Goal: Task Accomplishment & Management: Use online tool/utility

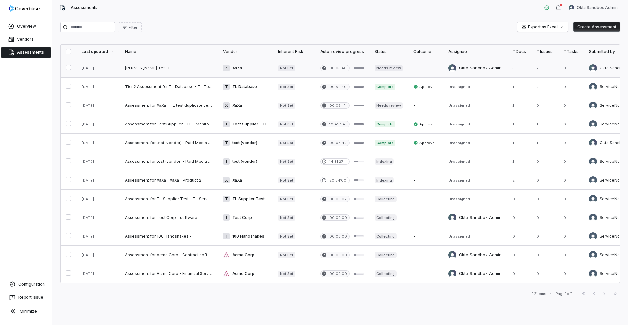
click at [139, 66] on link at bounding box center [169, 68] width 98 height 18
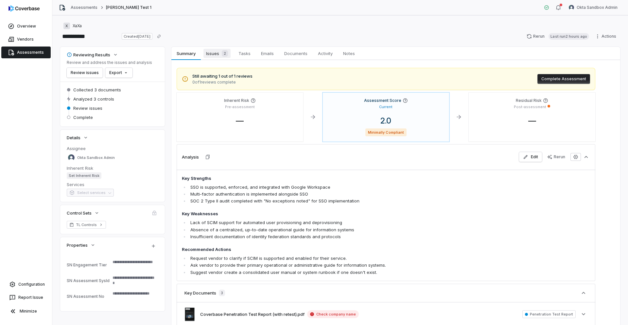
click at [217, 54] on span "Issues 2" at bounding box center [217, 53] width 27 height 9
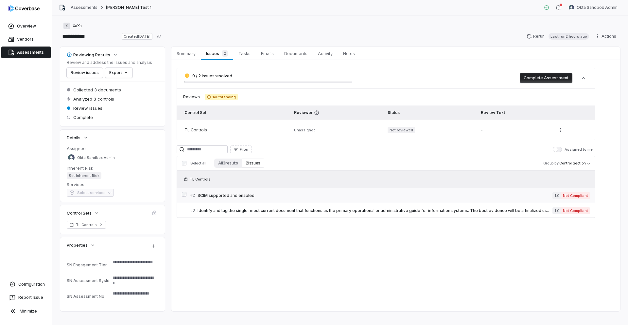
click at [375, 198] on div "# 2 SCIM supported and enabled" at bounding box center [371, 195] width 362 height 7
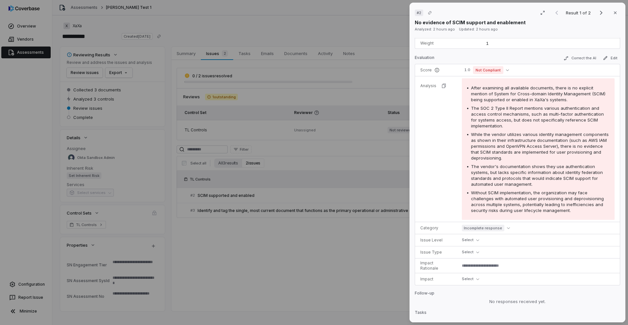
scroll to position [63, 0]
click at [506, 229] on button "Incomplete response" at bounding box center [487, 227] width 51 height 8
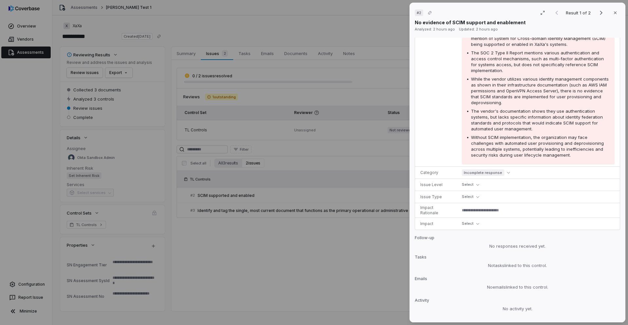
scroll to position [122, 0]
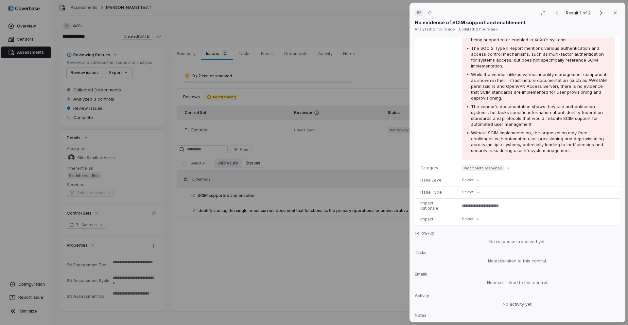
click at [341, 276] on div "# 2 Result 1 of 2 Close No evidence of SCIM support and enablement Analyzed: 2 …" at bounding box center [314, 162] width 628 height 325
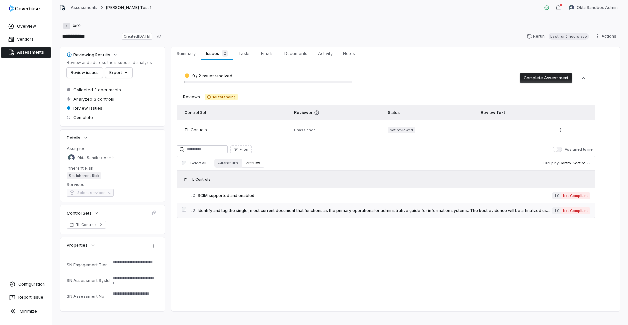
click at [410, 208] on span "Identify and tag the single, most current document that functions as the primar…" at bounding box center [375, 210] width 355 height 5
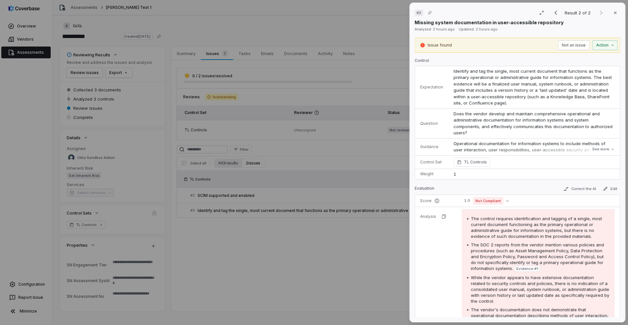
click at [348, 196] on div "# 3 Result 2 of 2 Close Missing system documentation in user-accessible reposit…" at bounding box center [314, 162] width 628 height 325
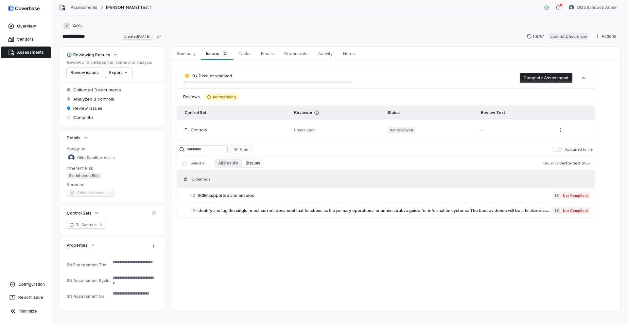
click at [348, 196] on span "SCIM supported and enabled" at bounding box center [375, 195] width 355 height 5
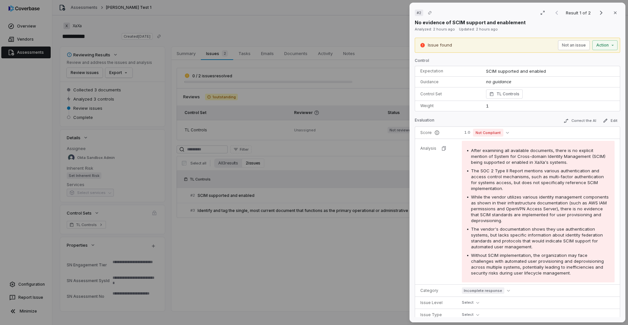
click at [347, 214] on div "# 2 Result 1 of 2 Close No evidence of SCIM support and enablement Analyzed: 2 …" at bounding box center [314, 162] width 628 height 325
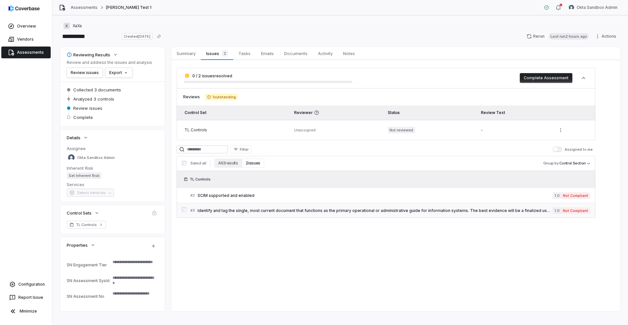
click at [347, 212] on span "Identify and tag the single, most current document that functions as the primar…" at bounding box center [375, 210] width 355 height 5
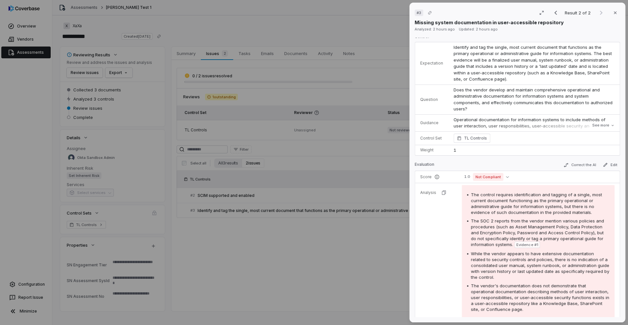
scroll to position [28, 0]
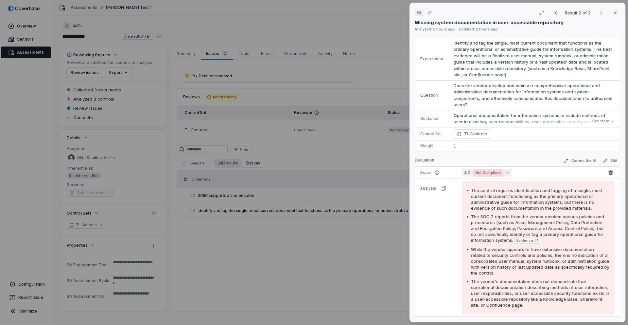
click at [506, 171] on icon "button" at bounding box center [507, 172] width 3 height 3
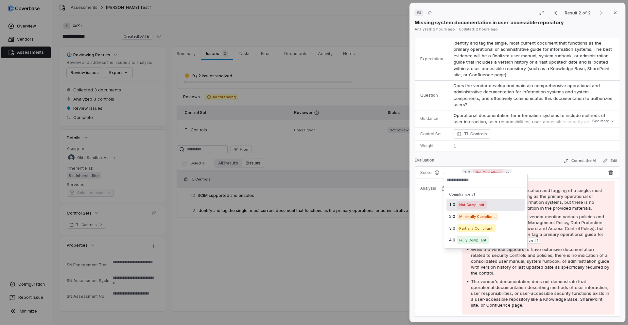
click at [506, 171] on icon "button" at bounding box center [507, 172] width 3 height 3
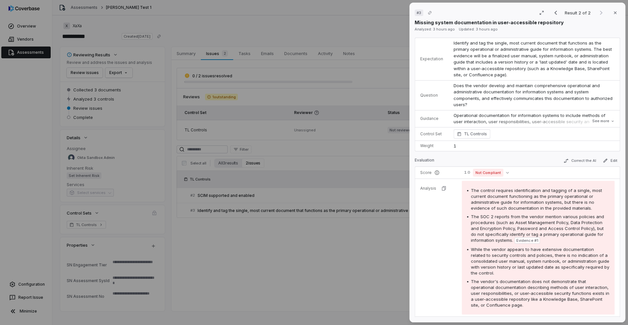
type textarea "*"
